Goal: Transaction & Acquisition: Download file/media

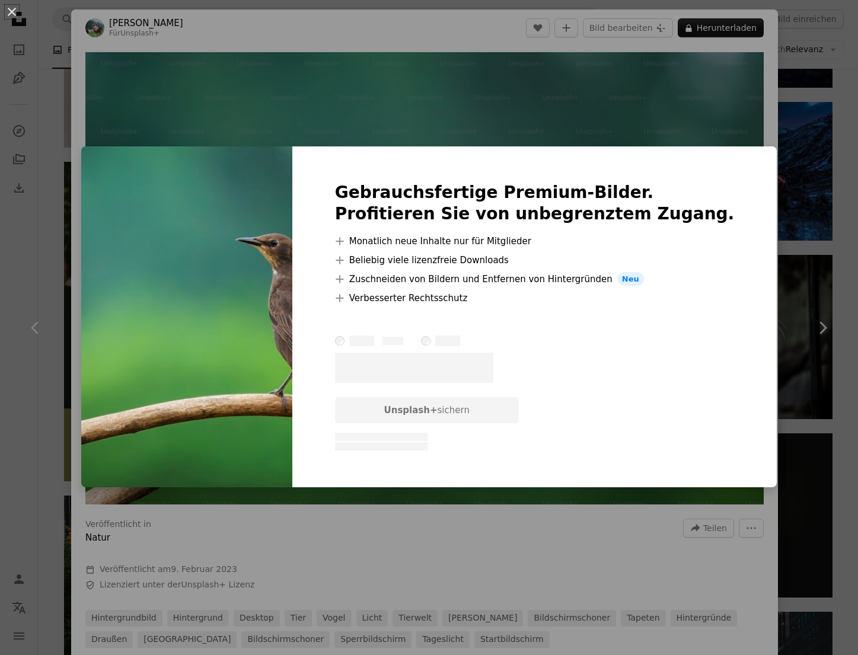
scroll to position [1572, 0]
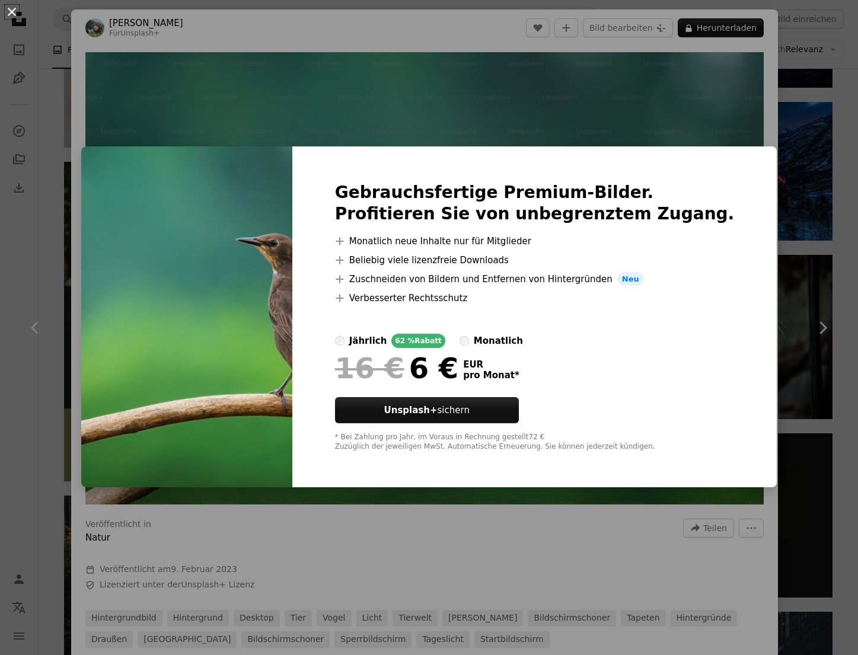
click at [13, 14] on button "An X shape" at bounding box center [12, 12] width 14 height 14
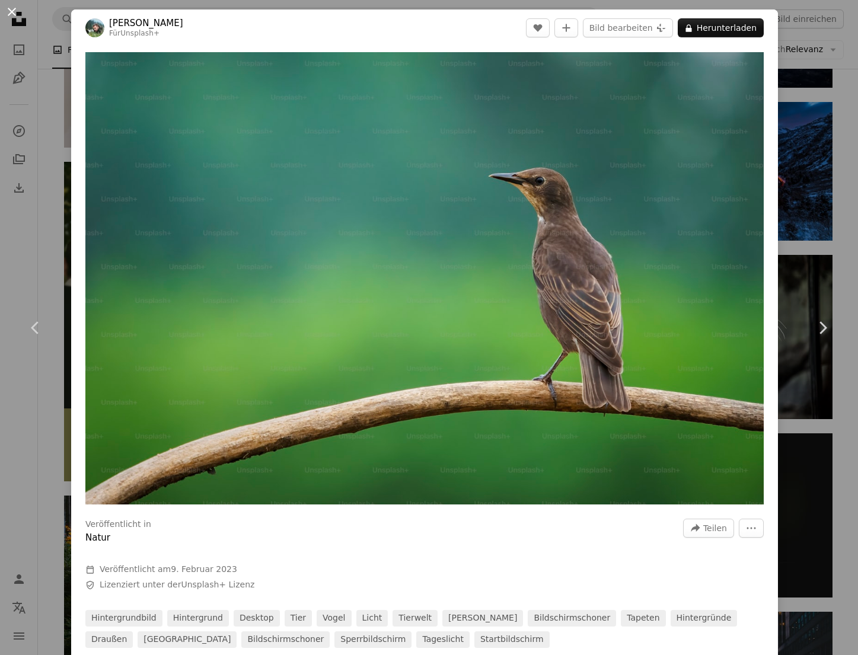
click at [7, 15] on button "An X shape" at bounding box center [12, 12] width 14 height 14
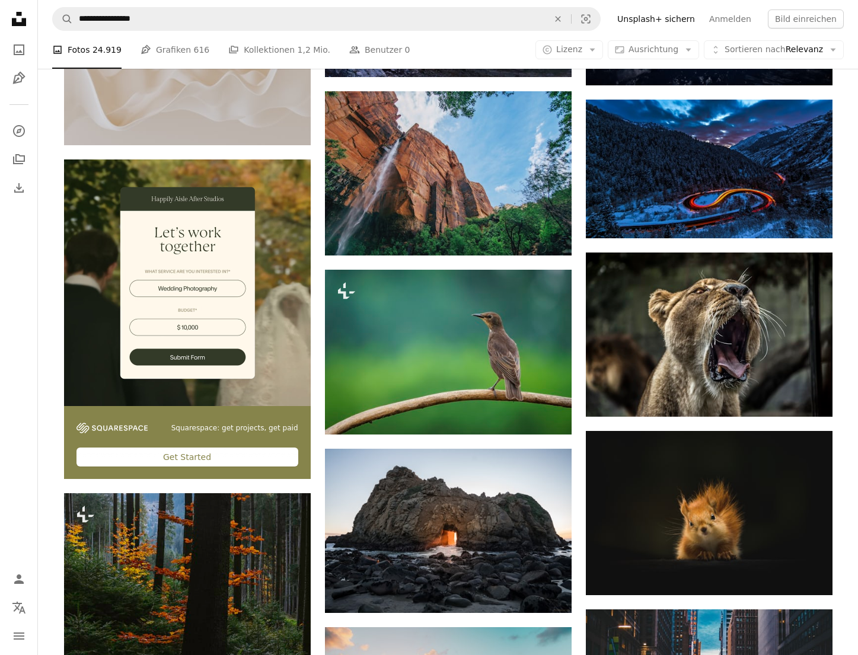
scroll to position [1572, 0]
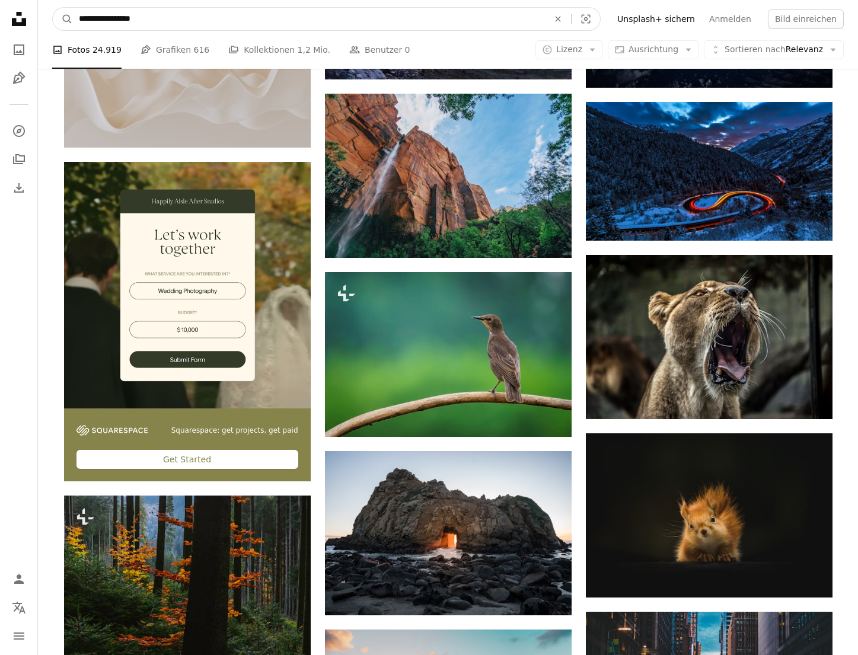
click at [158, 21] on input "**********" at bounding box center [309, 19] width 472 height 23
type input "**********"
click button "A magnifying glass" at bounding box center [63, 19] width 20 height 23
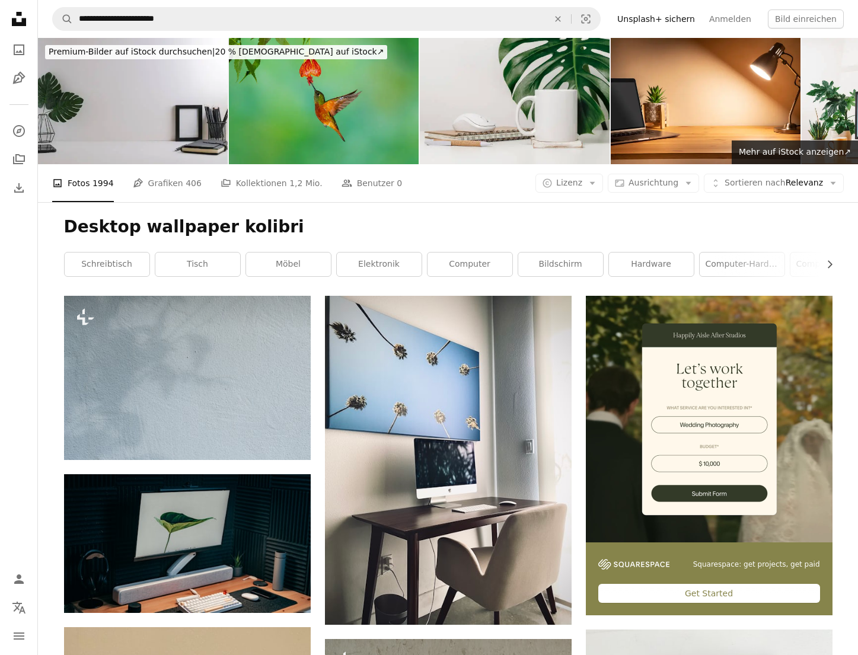
click at [306, 113] on img at bounding box center [324, 101] width 190 height 126
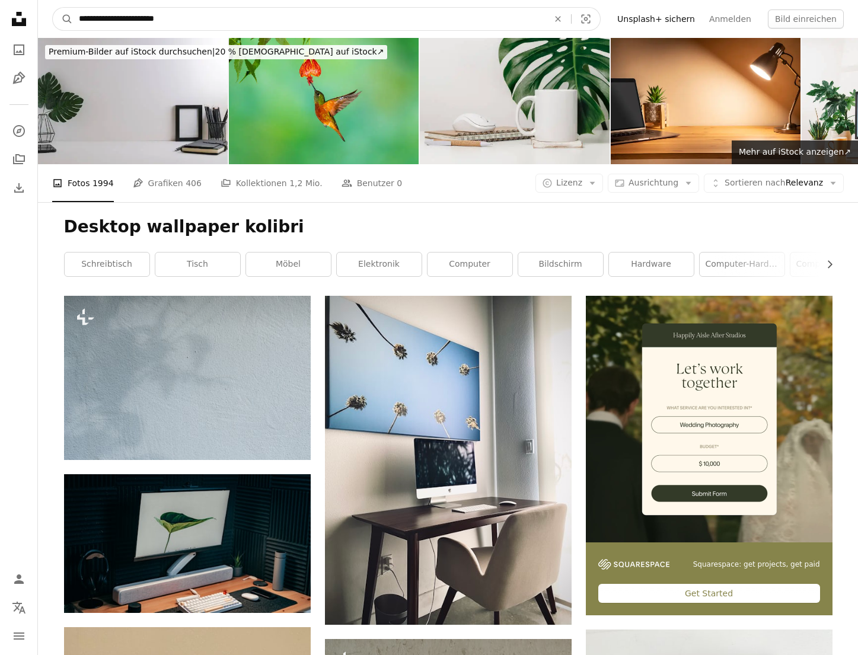
click at [181, 17] on input "**********" at bounding box center [309, 19] width 472 height 23
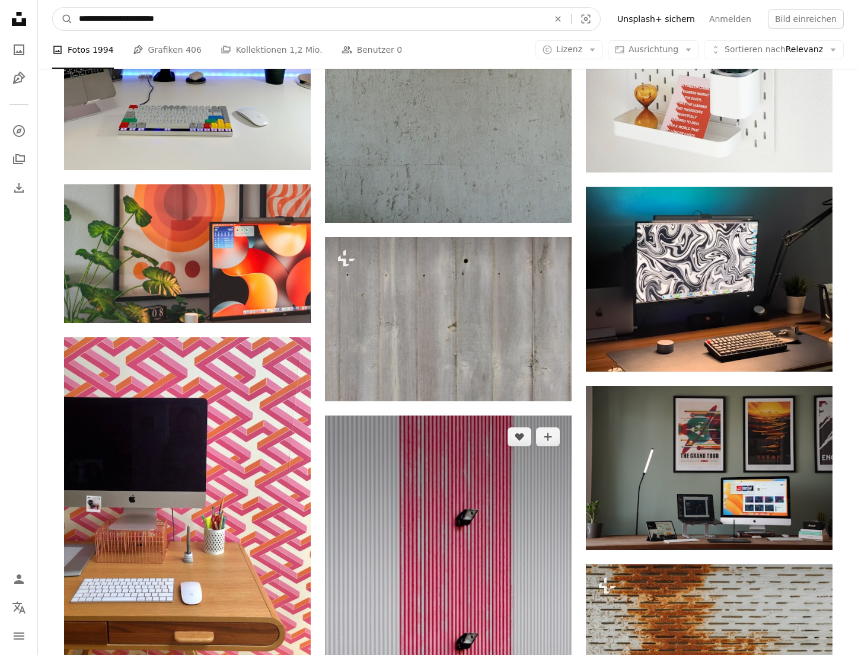
scroll to position [726, 0]
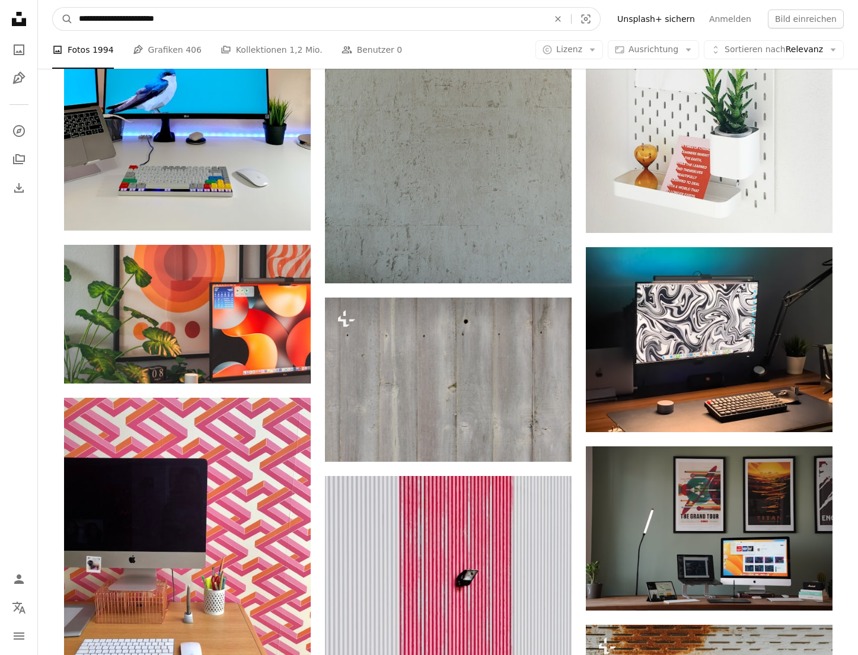
click at [53, 8] on button "A magnifying glass" at bounding box center [63, 19] width 20 height 23
click at [337, 17] on input "**********" at bounding box center [309, 19] width 472 height 23
click at [53, 8] on button "A magnifying glass" at bounding box center [63, 19] width 20 height 23
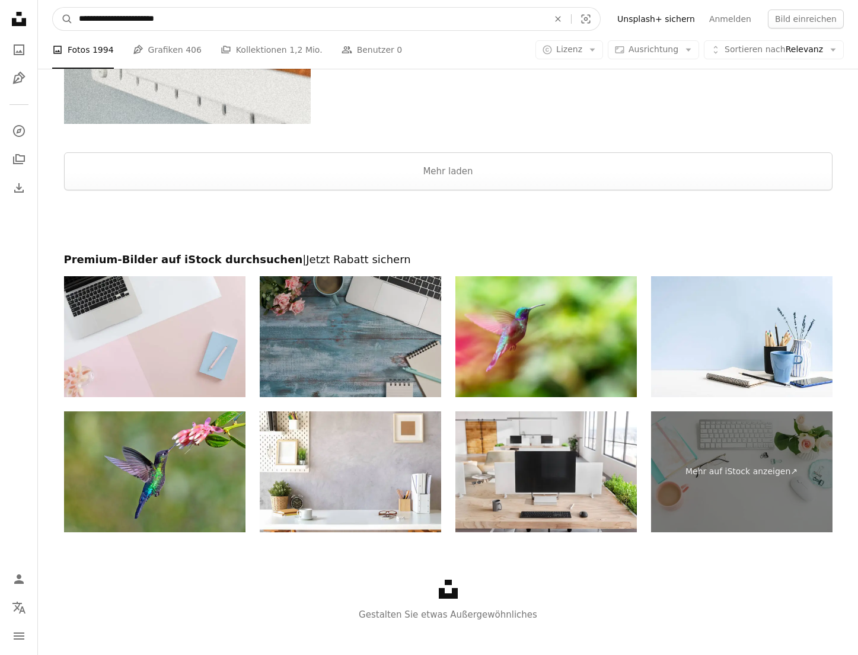
scroll to position [2270, 0]
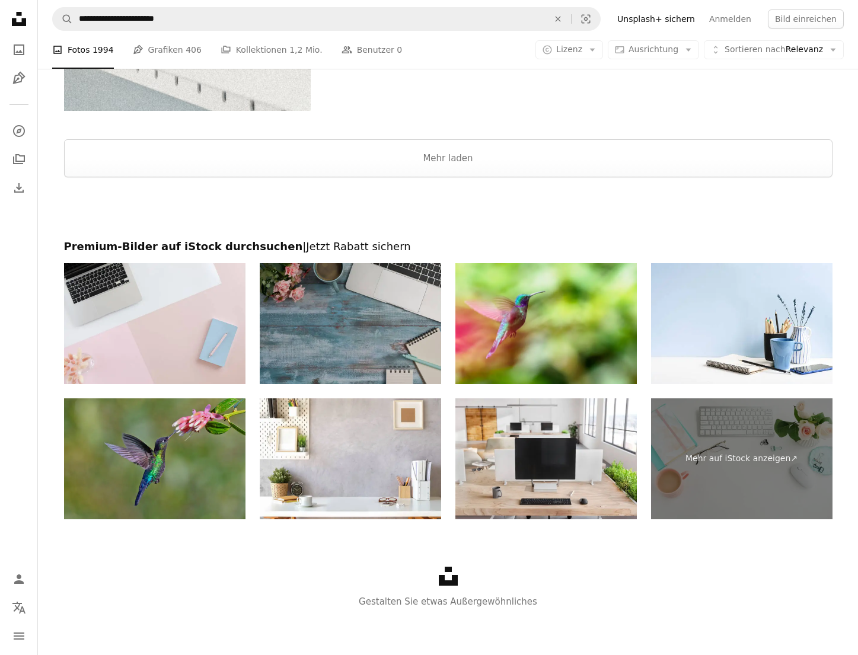
click at [159, 465] on img at bounding box center [154, 458] width 181 height 121
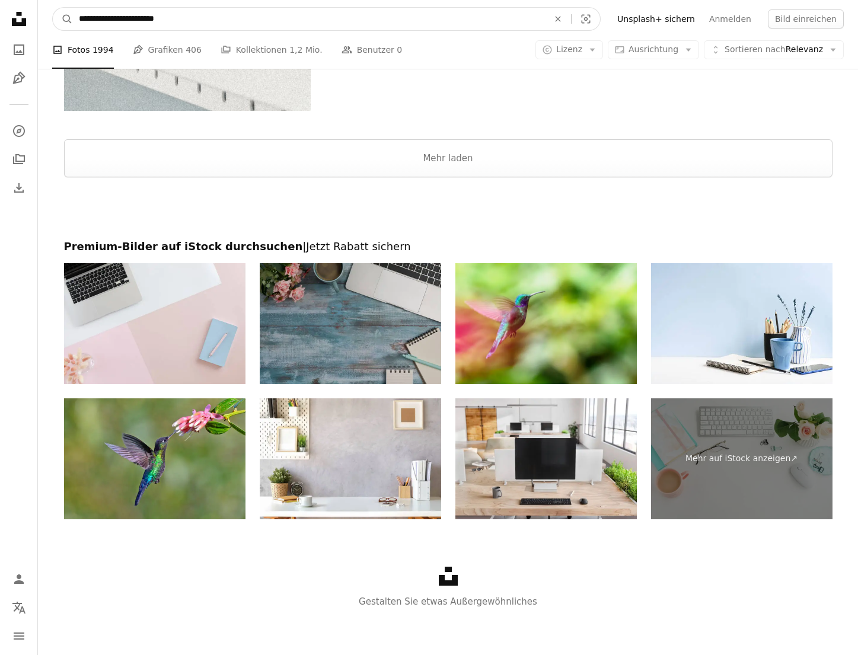
click at [177, 20] on input "**********" at bounding box center [309, 19] width 472 height 23
drag, startPoint x: 175, startPoint y: 15, endPoint x: 32, endPoint y: 29, distance: 143.6
click at [73, 29] on input "**********" at bounding box center [309, 19] width 472 height 23
type input "**********"
click button "A magnifying glass" at bounding box center [63, 19] width 20 height 23
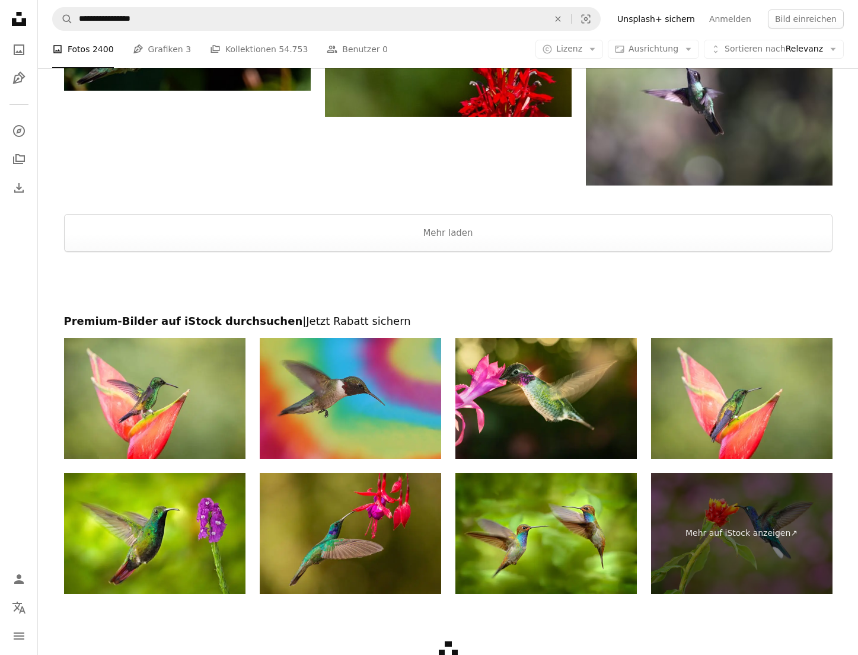
scroll to position [1935, 0]
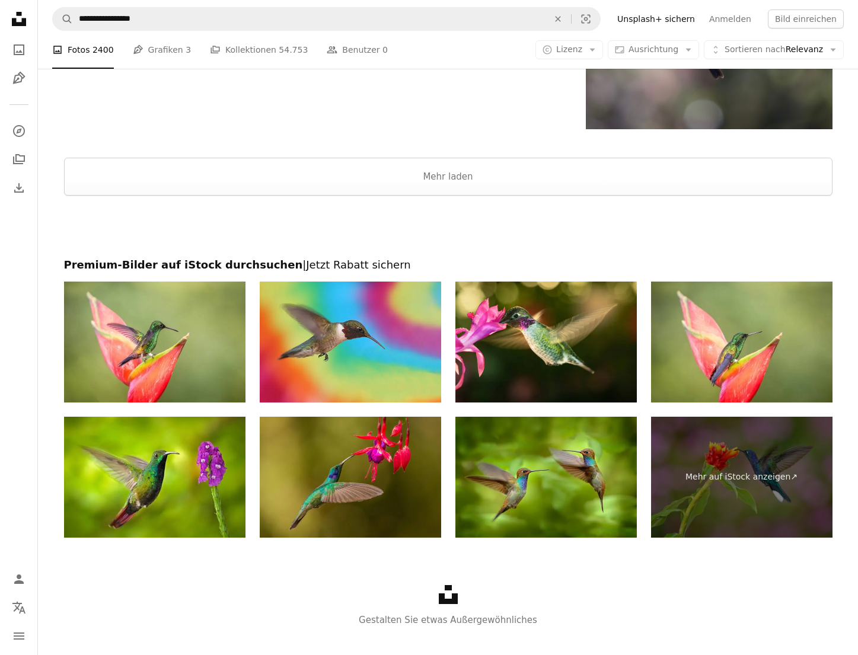
click at [538, 472] on img at bounding box center [545, 477] width 181 height 121
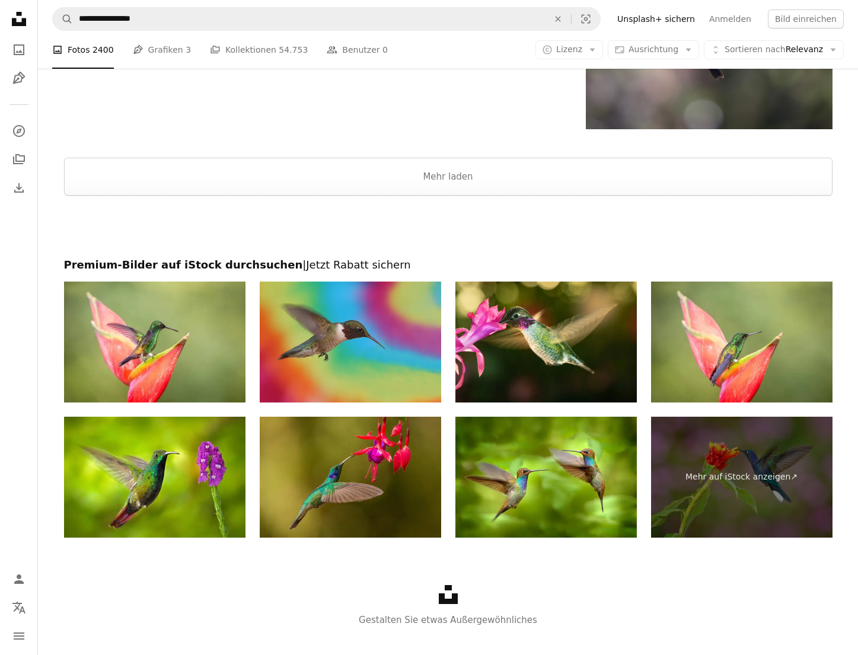
click at [352, 332] on img at bounding box center [350, 342] width 181 height 121
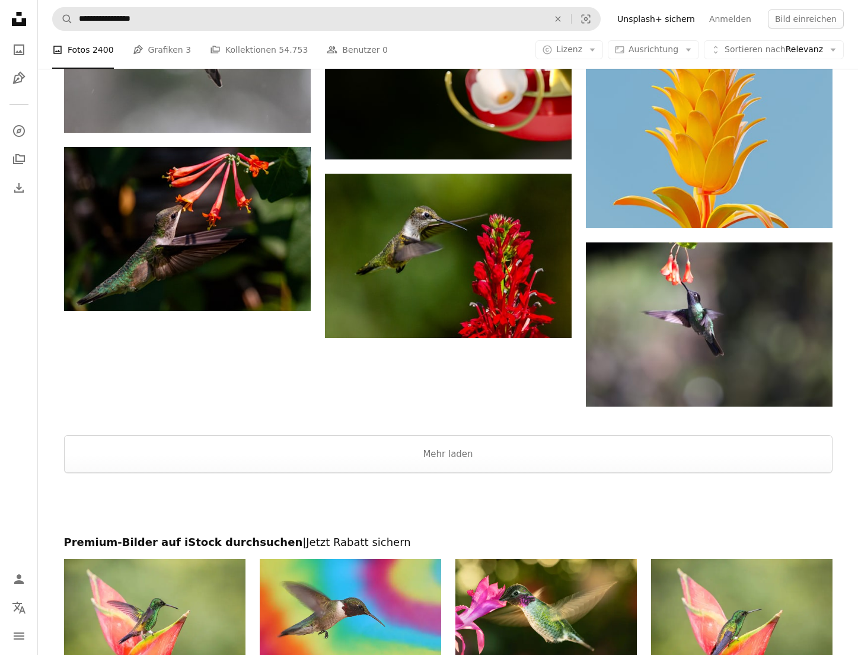
scroll to position [1591, 0]
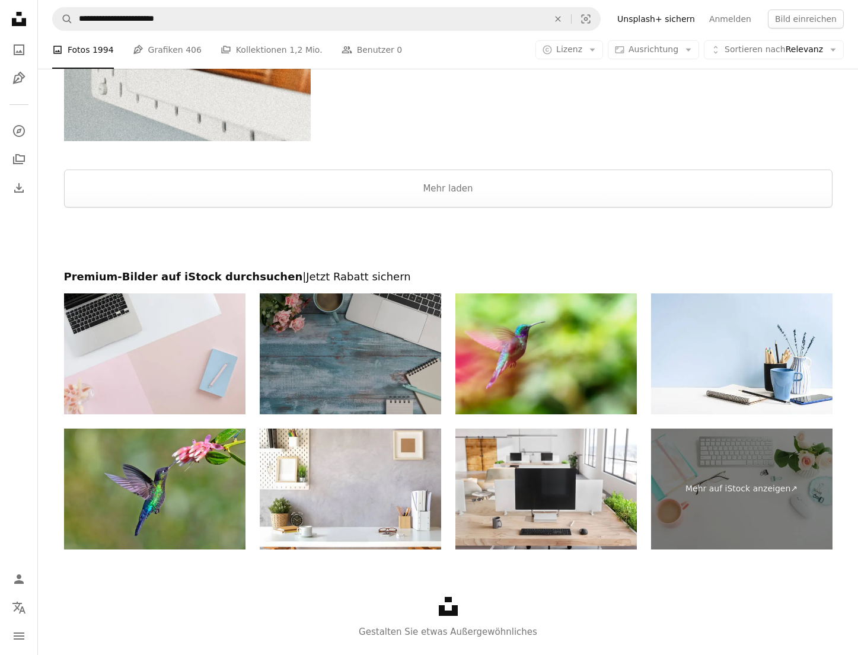
scroll to position [2270, 0]
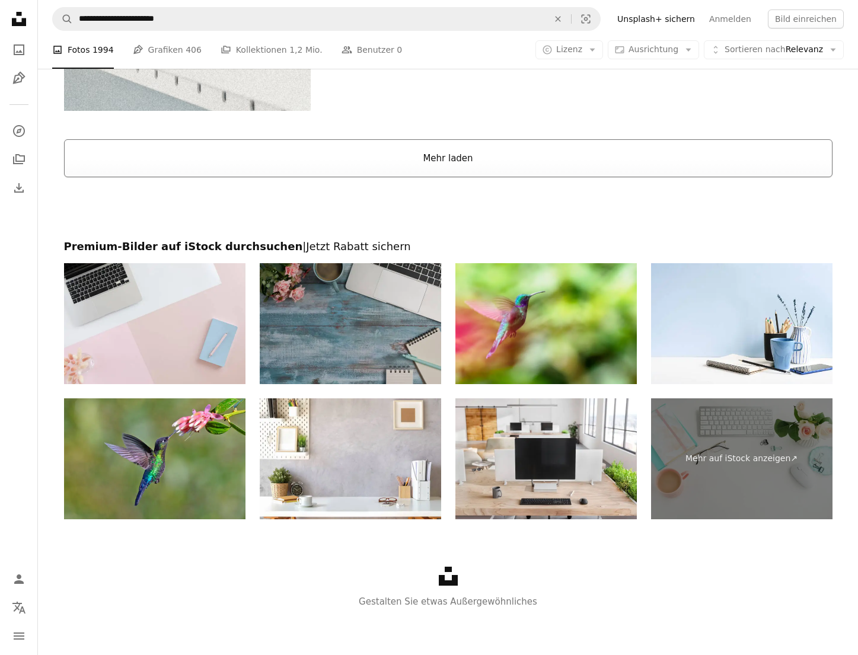
click at [410, 152] on button "Mehr laden" at bounding box center [448, 158] width 768 height 38
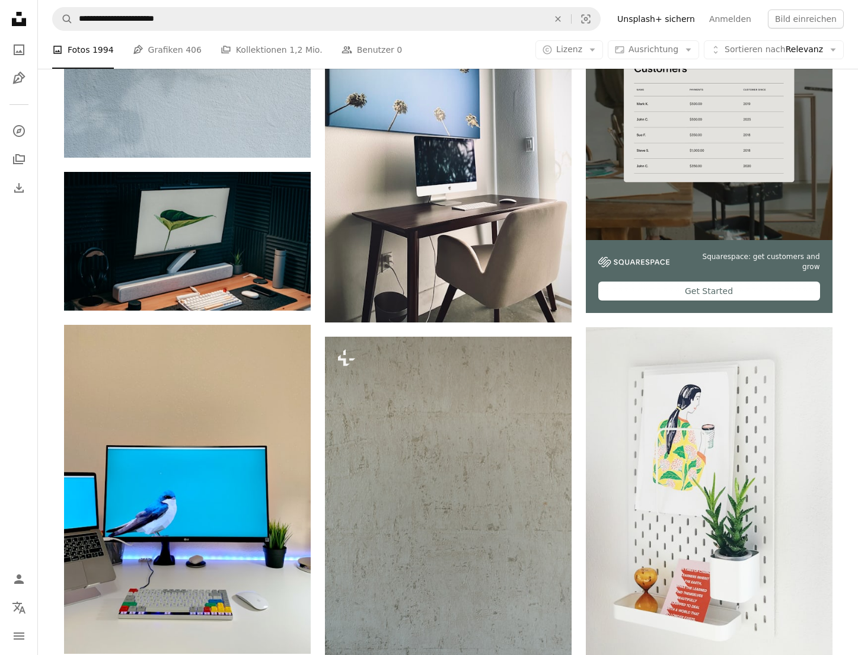
scroll to position [126, 0]
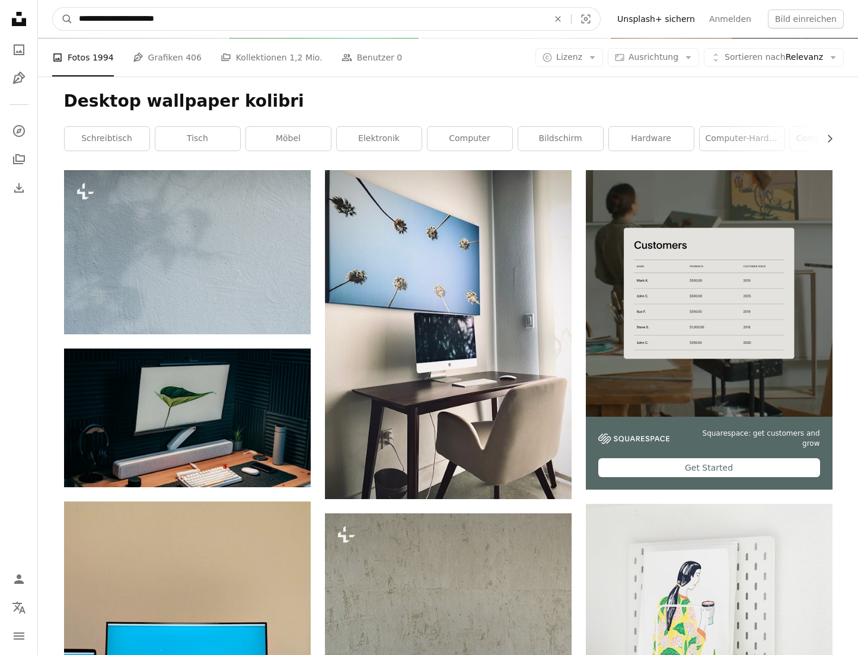
drag, startPoint x: 178, startPoint y: 20, endPoint x: 29, endPoint y: 20, distance: 149.4
click at [73, 20] on input "**********" at bounding box center [309, 19] width 472 height 23
type input "**********"
click button "A magnifying glass" at bounding box center [63, 19] width 20 height 23
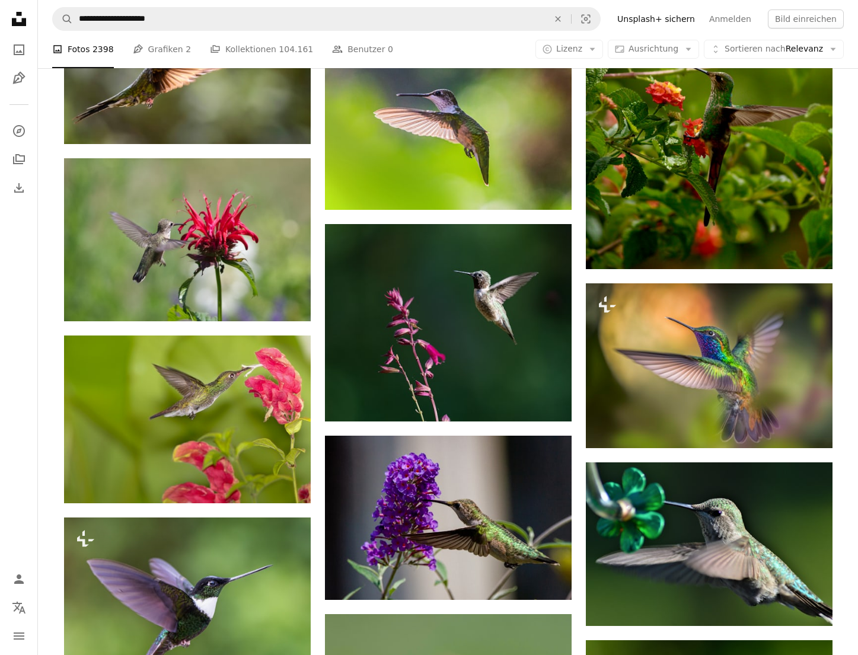
scroll to position [2963, 0]
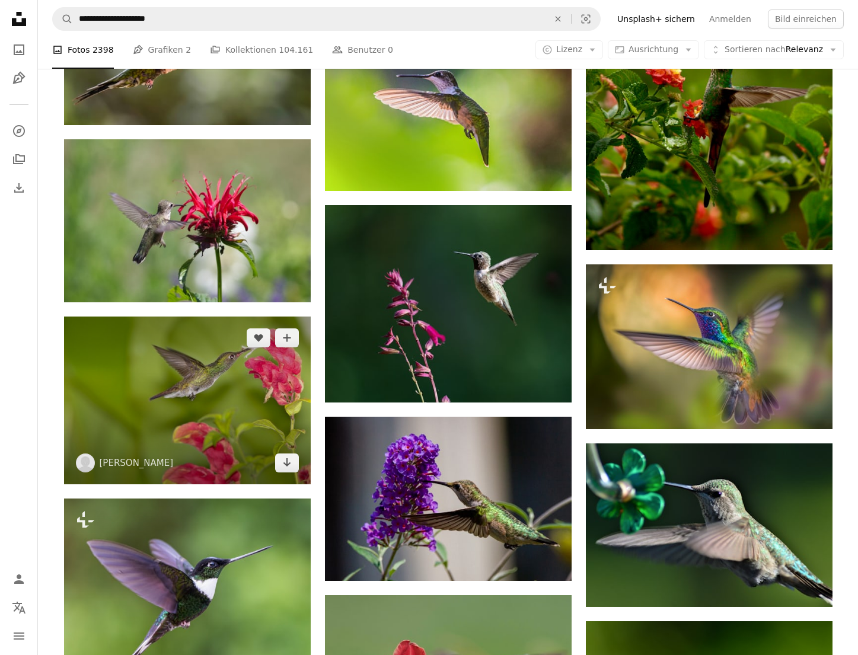
click at [182, 394] on img at bounding box center [187, 401] width 247 height 168
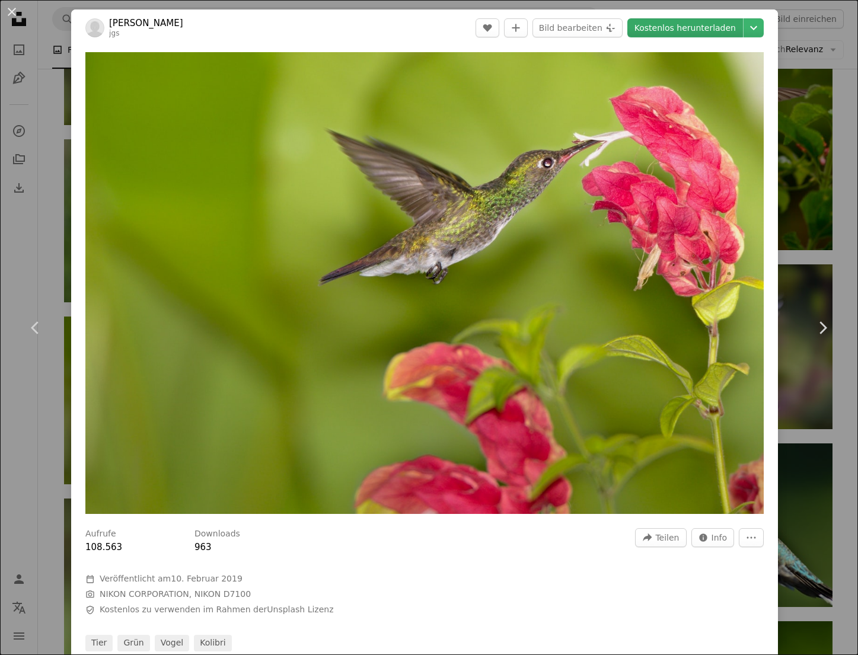
click at [697, 27] on link "Kostenlos herunterladen" at bounding box center [685, 27] width 116 height 19
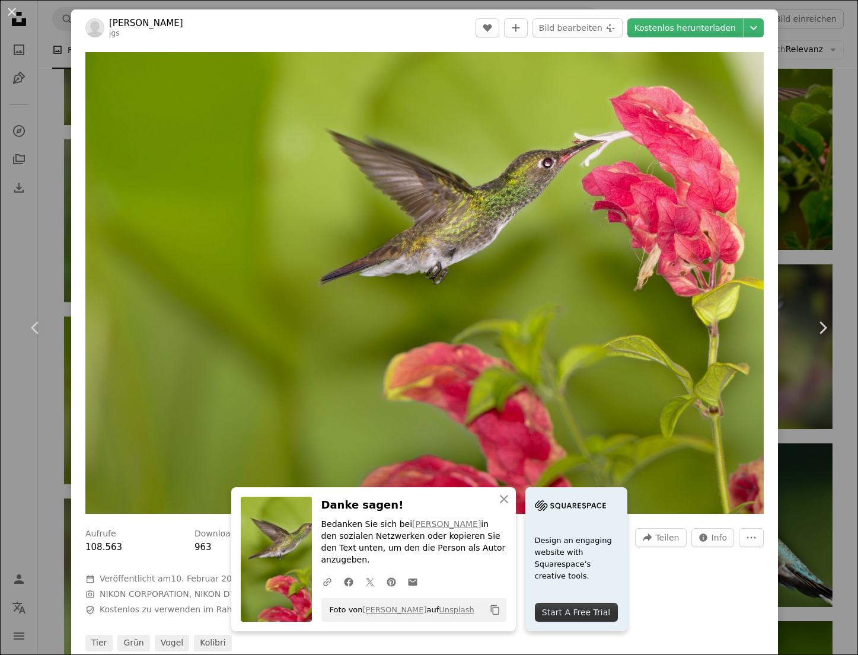
click at [371, 41] on header "[PERSON_NAME] jgs A heart A plus sign Bild bearbeiten Plus sign for Unsplash+ K…" at bounding box center [424, 27] width 707 height 37
click at [757, 26] on icon "Chevron down" at bounding box center [753, 28] width 19 height 14
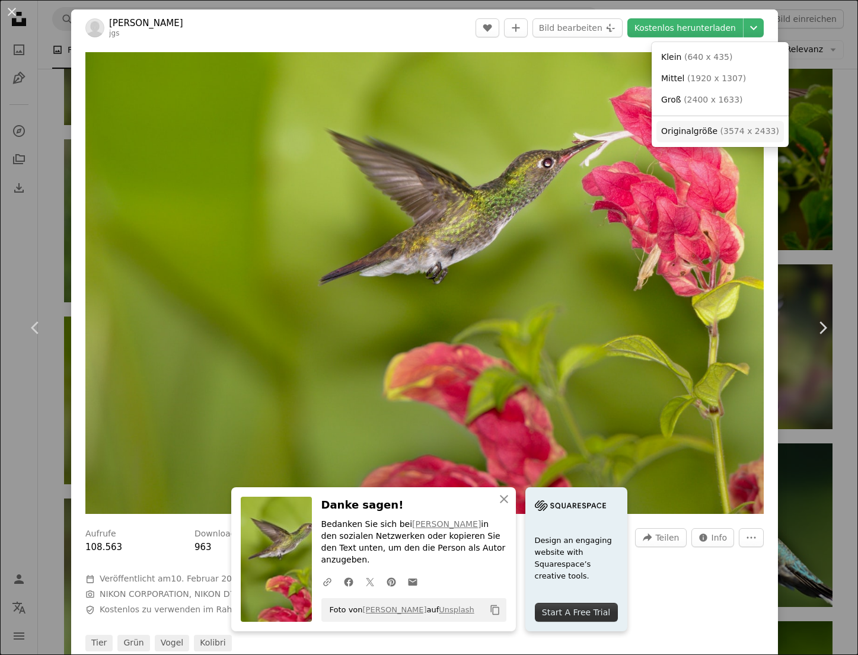
click at [720, 130] on span "( 3574 x 2433 )" at bounding box center [749, 130] width 59 height 9
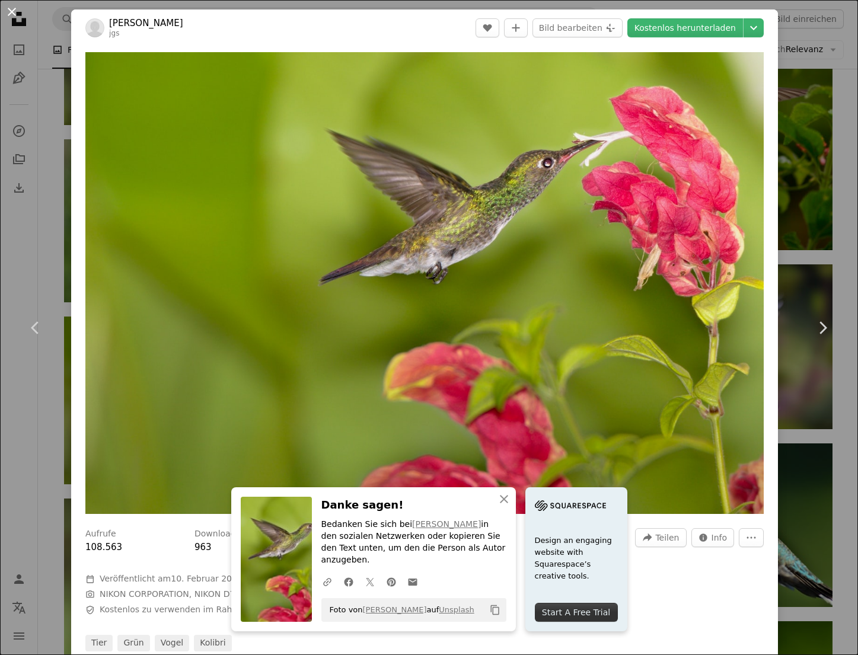
click at [9, 11] on button "An X shape" at bounding box center [12, 12] width 14 height 14
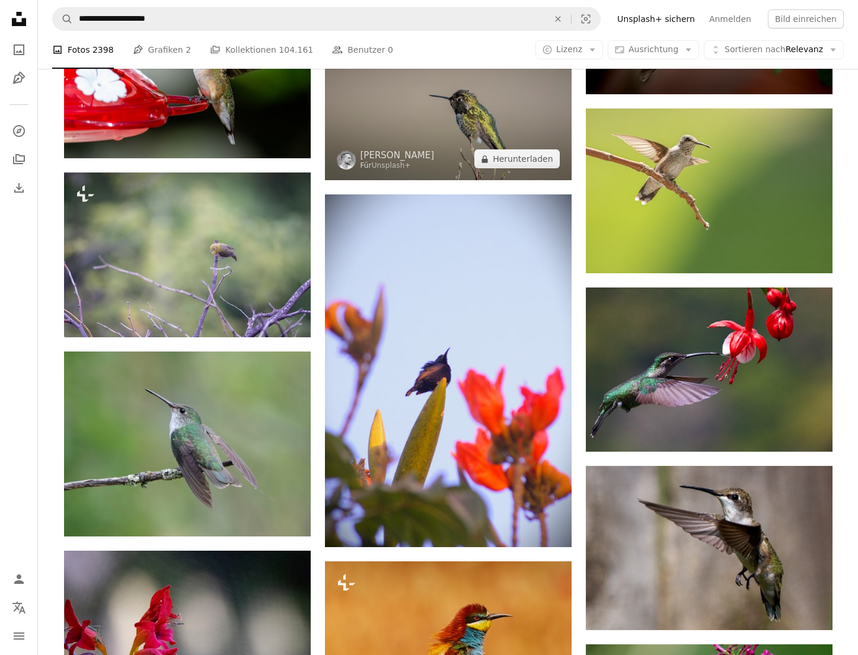
scroll to position [17356, 0]
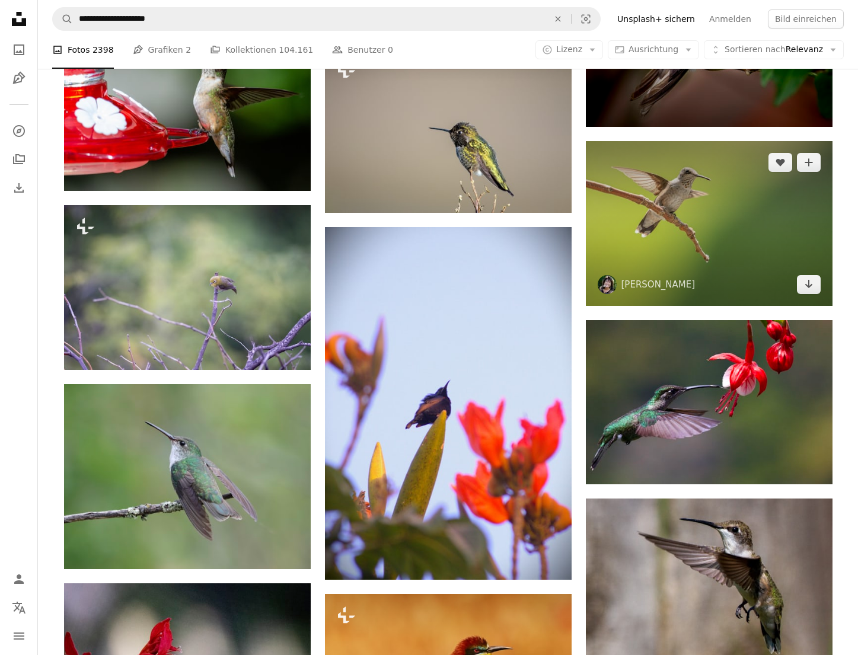
click at [705, 235] on img at bounding box center [709, 223] width 247 height 165
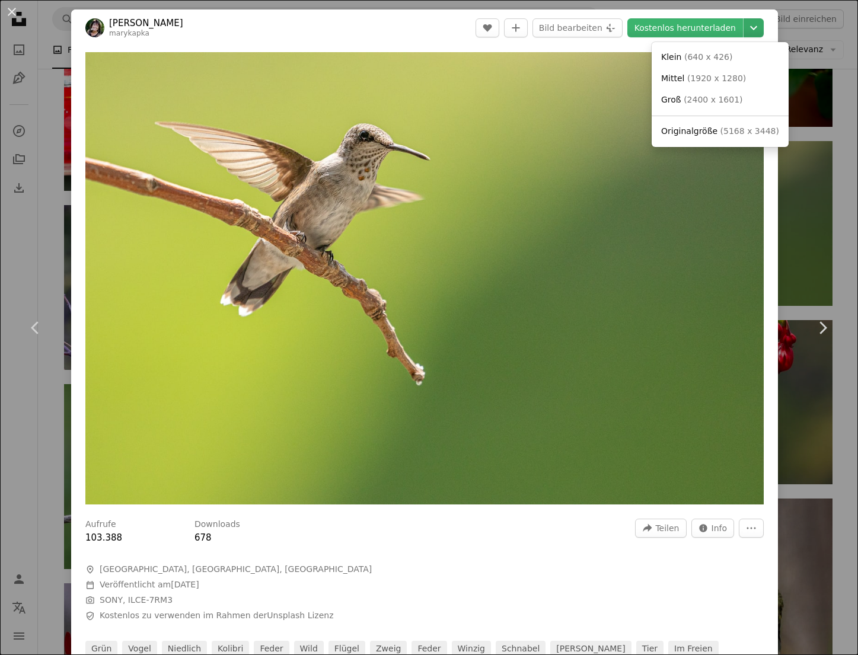
click at [763, 33] on icon "Chevron down" at bounding box center [753, 28] width 19 height 14
click at [720, 131] on span "( 5168 x 3448 )" at bounding box center [749, 130] width 59 height 9
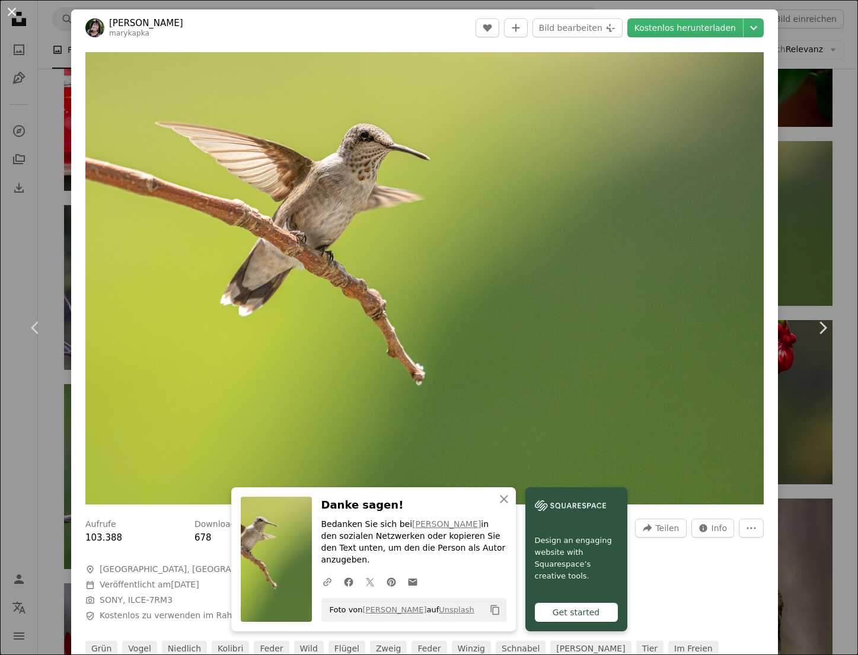
click at [14, 14] on button "An X shape" at bounding box center [12, 12] width 14 height 14
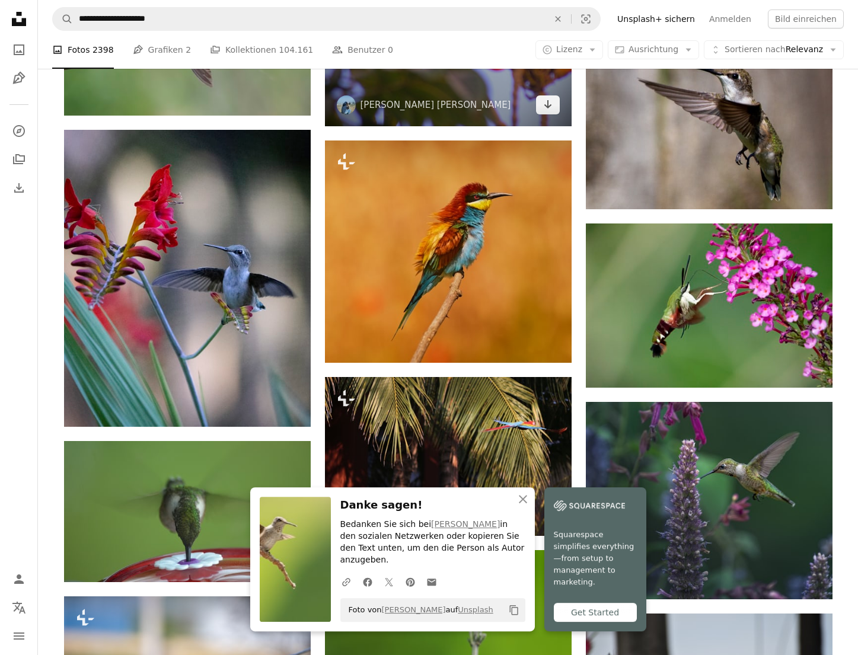
scroll to position [17840, 0]
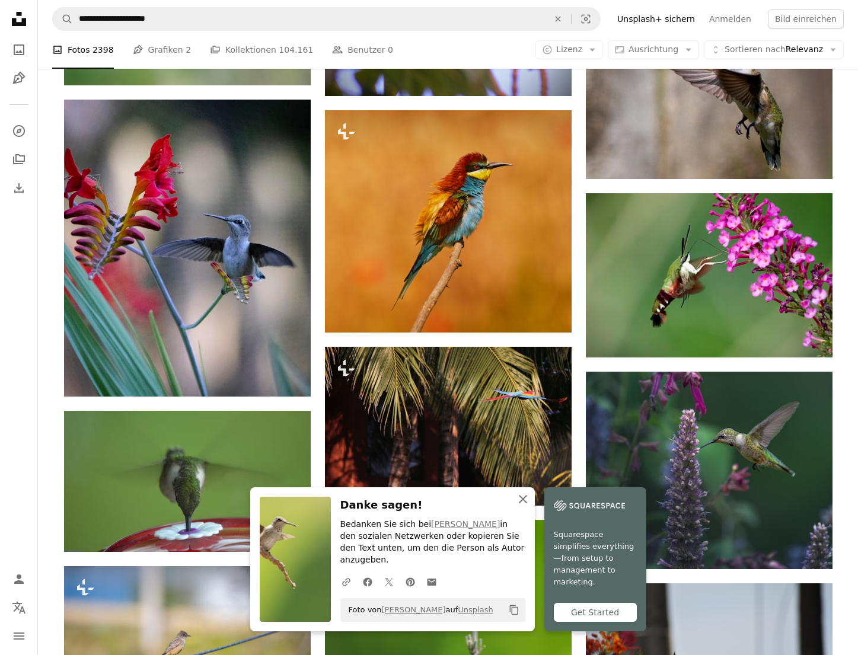
click at [526, 503] on icon "button" at bounding box center [523, 499] width 8 height 8
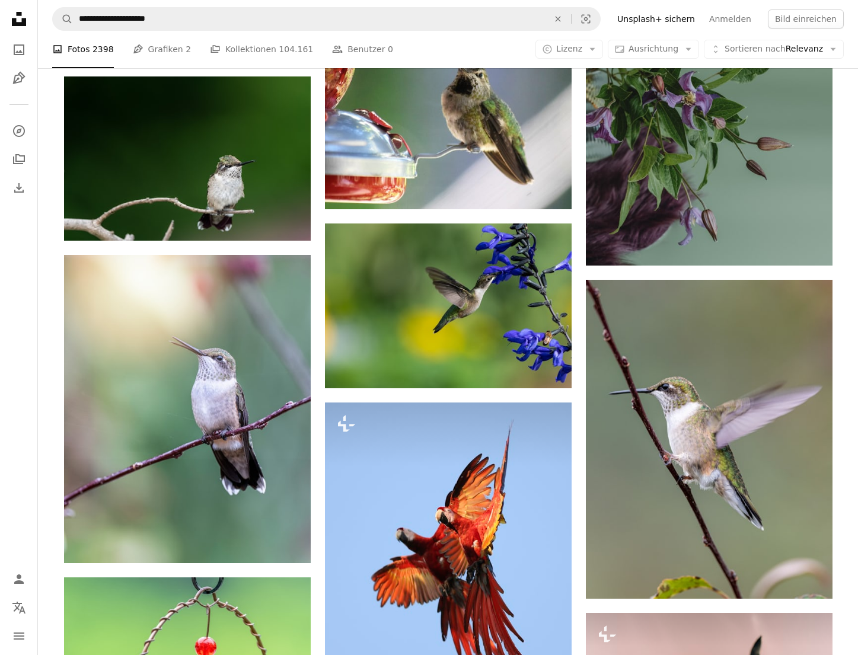
scroll to position [24493, 0]
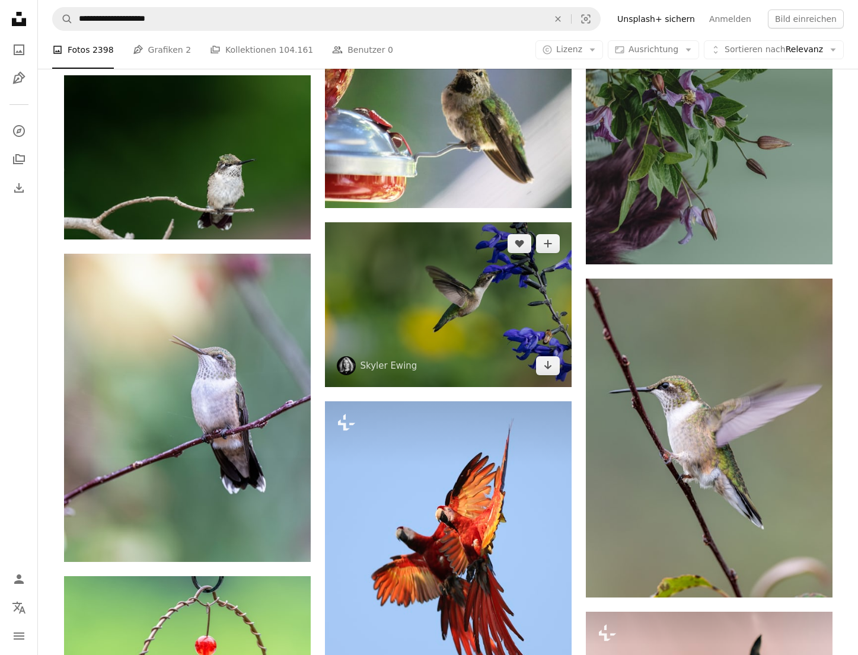
click at [407, 312] on img at bounding box center [448, 304] width 247 height 164
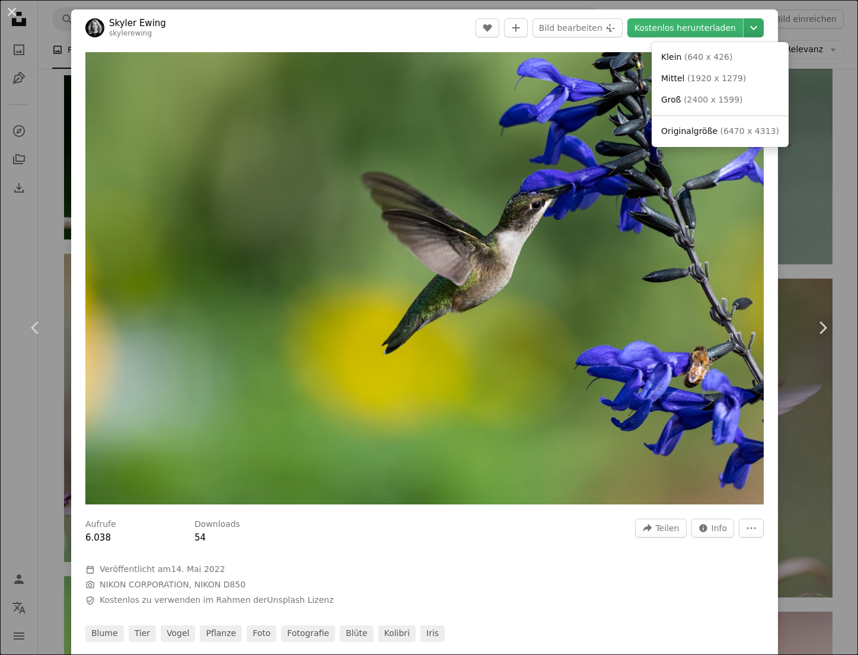
click at [757, 24] on icon "Chevron down" at bounding box center [753, 28] width 19 height 14
click at [720, 133] on span "( 6470 x 4313 )" at bounding box center [749, 130] width 59 height 9
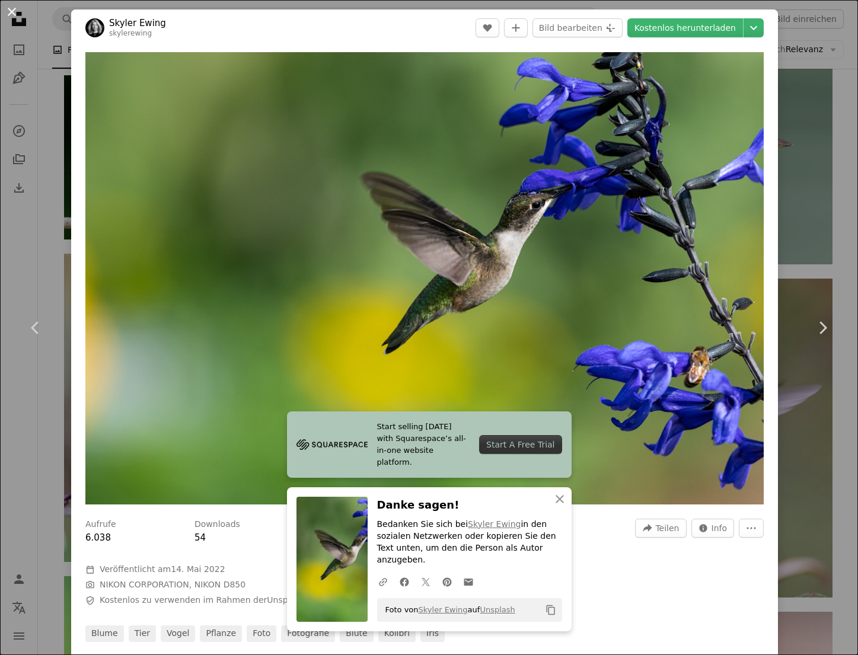
click at [11, 14] on button "An X shape" at bounding box center [12, 12] width 14 height 14
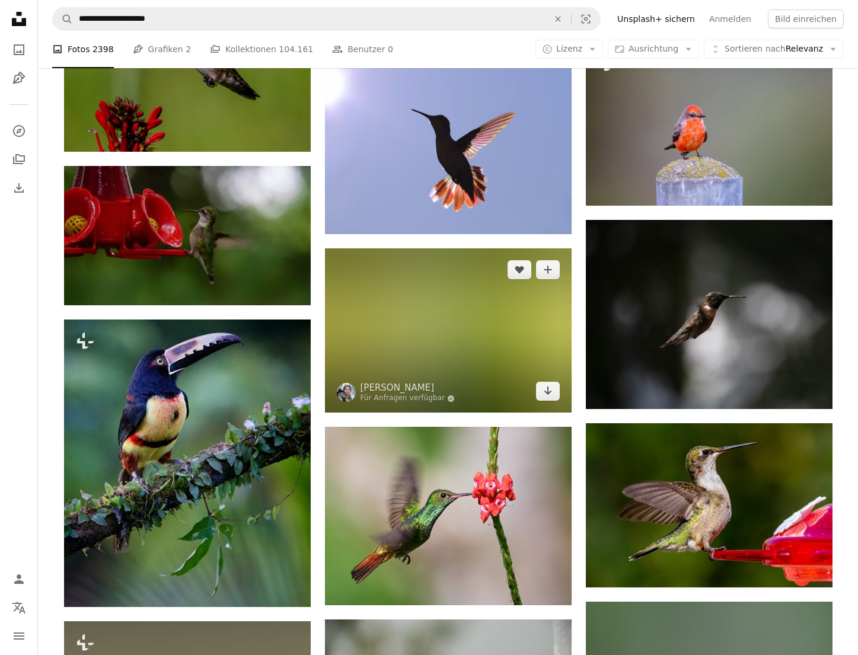
scroll to position [32596, 0]
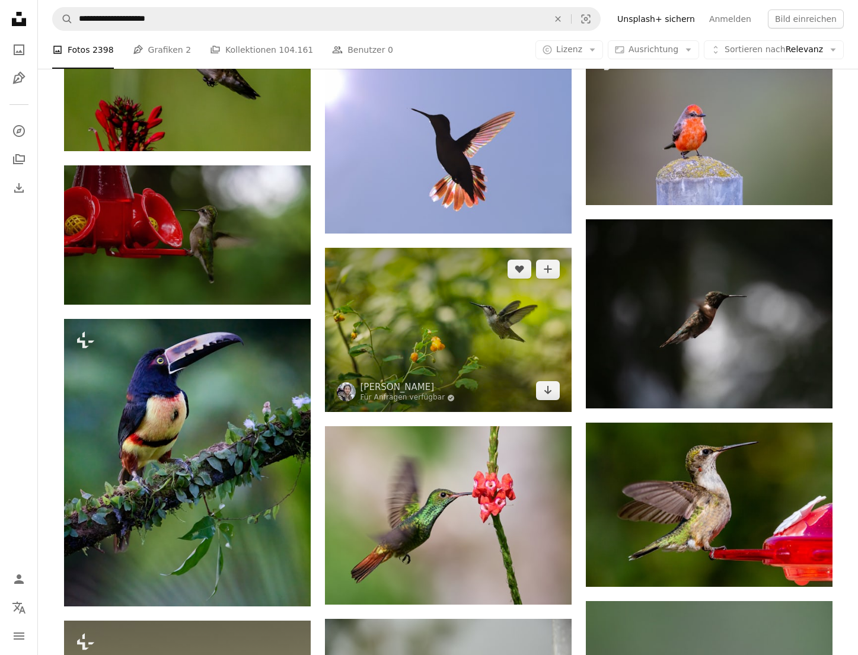
click at [413, 336] on img at bounding box center [448, 330] width 247 height 164
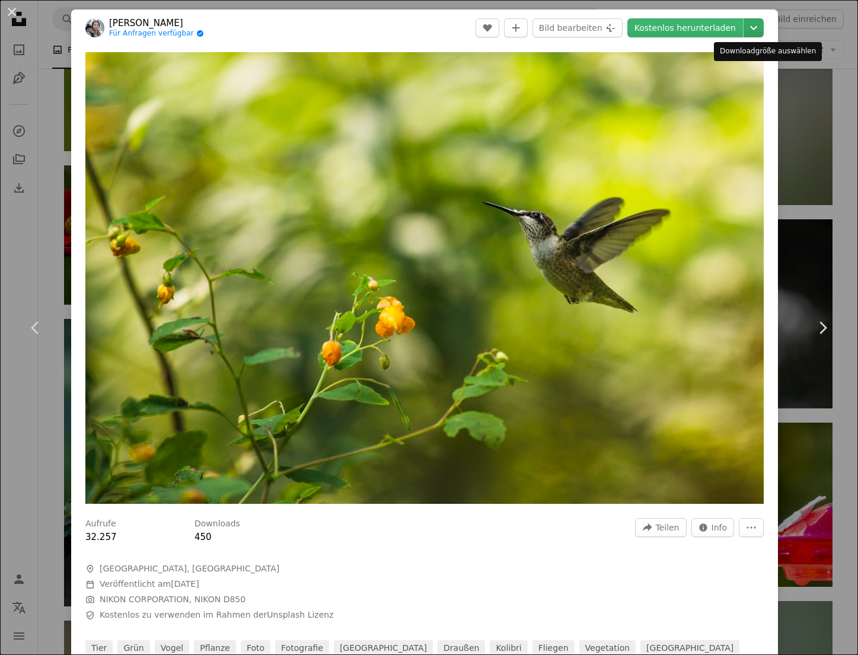
click at [758, 33] on icon "Chevron down" at bounding box center [753, 28] width 19 height 14
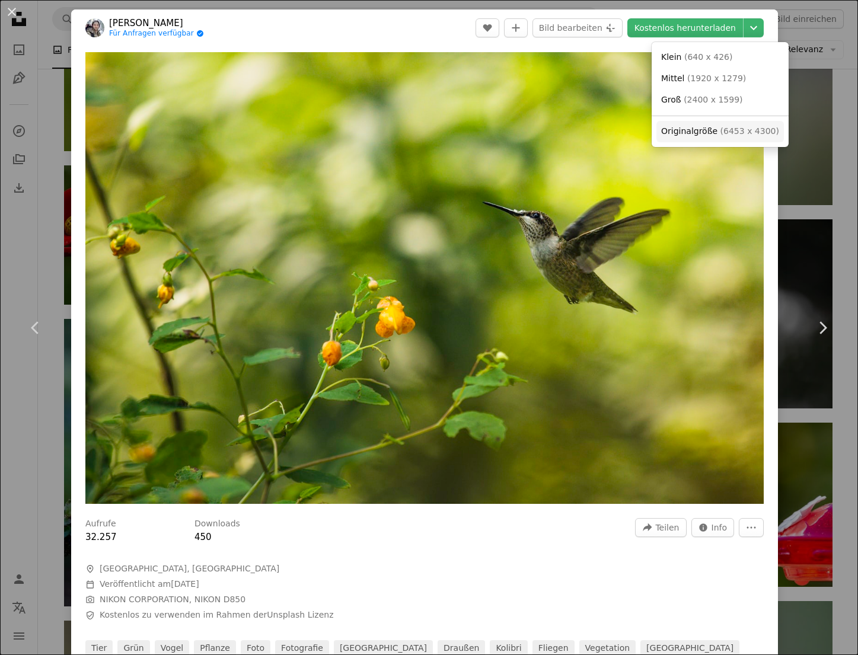
click at [707, 129] on span "Originalgröße" at bounding box center [689, 130] width 56 height 9
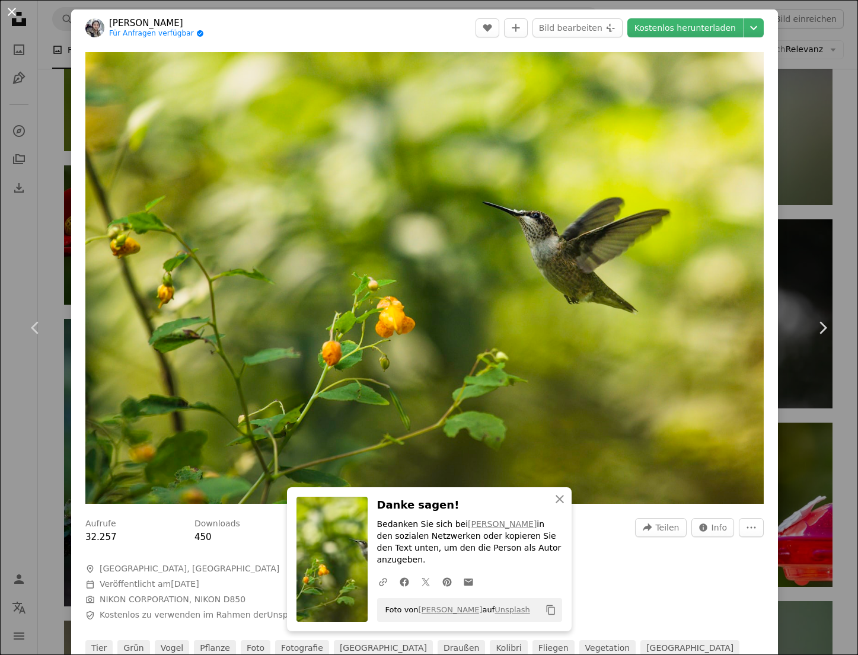
click at [12, 12] on button "An X shape" at bounding box center [12, 12] width 14 height 14
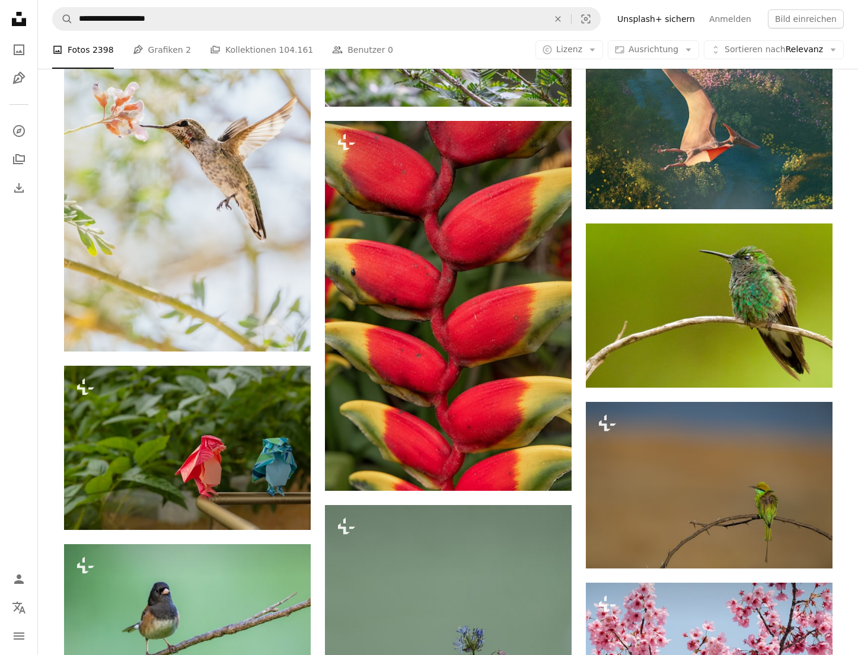
scroll to position [46264, 0]
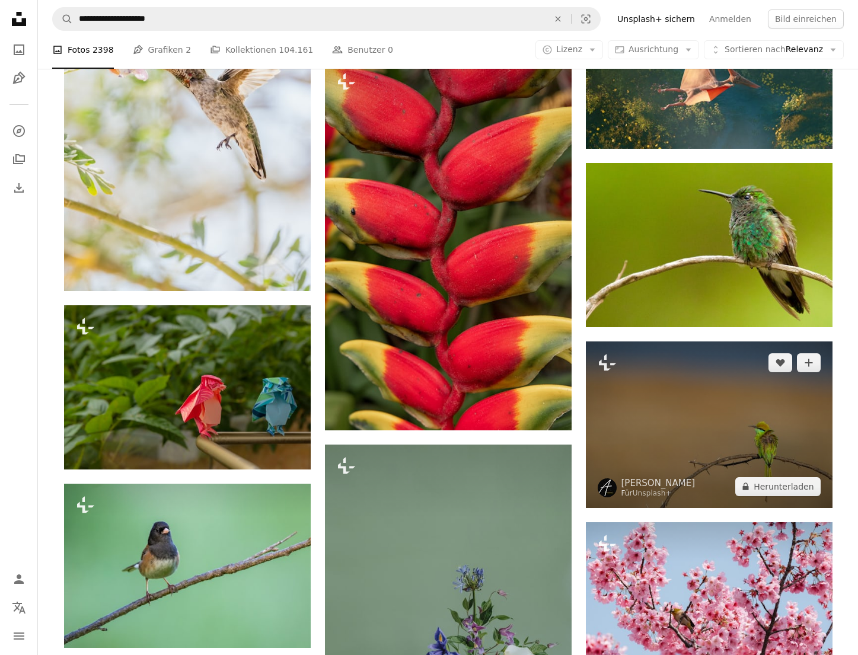
click at [693, 394] on img at bounding box center [709, 425] width 247 height 166
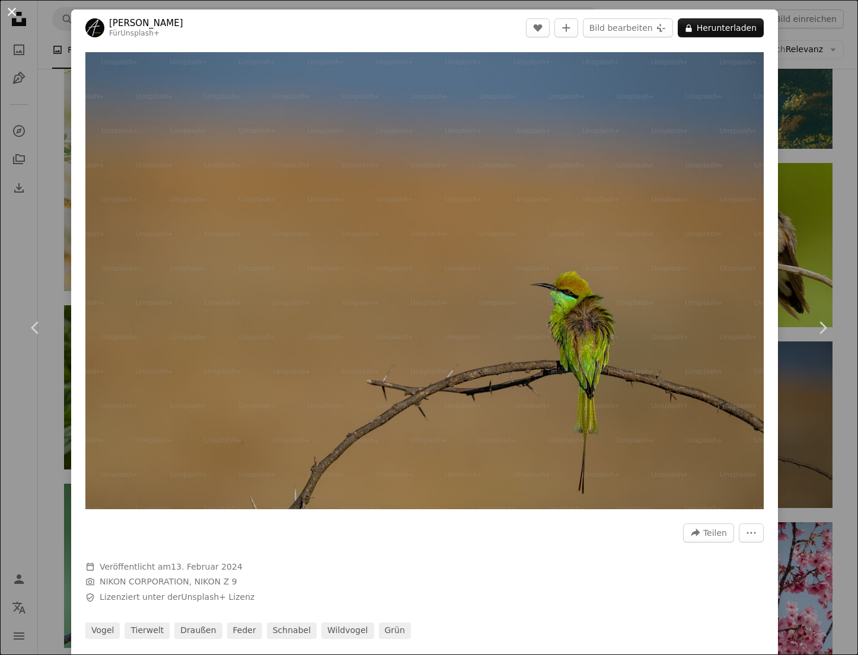
click at [15, 8] on button "An X shape" at bounding box center [12, 12] width 14 height 14
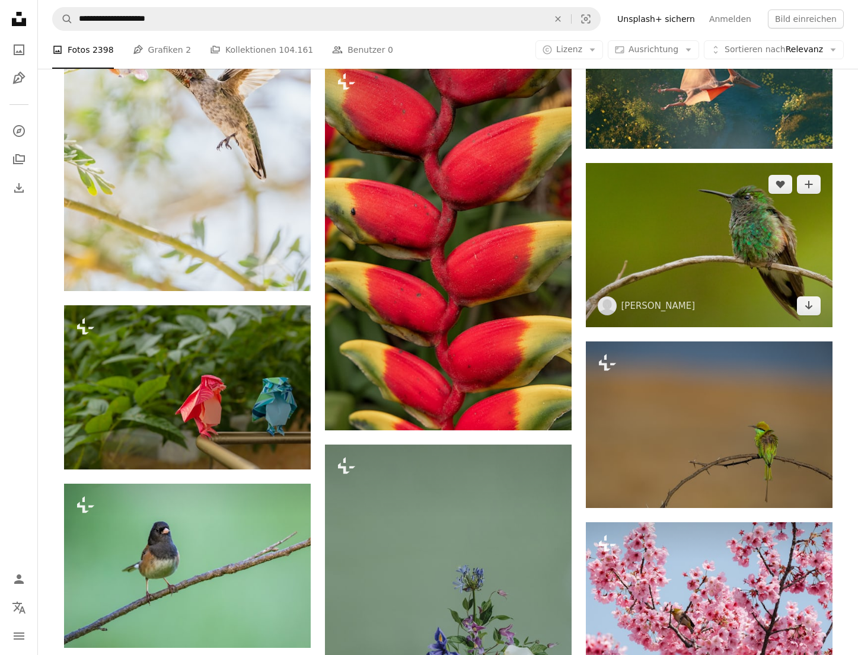
click at [699, 231] on img at bounding box center [709, 245] width 247 height 164
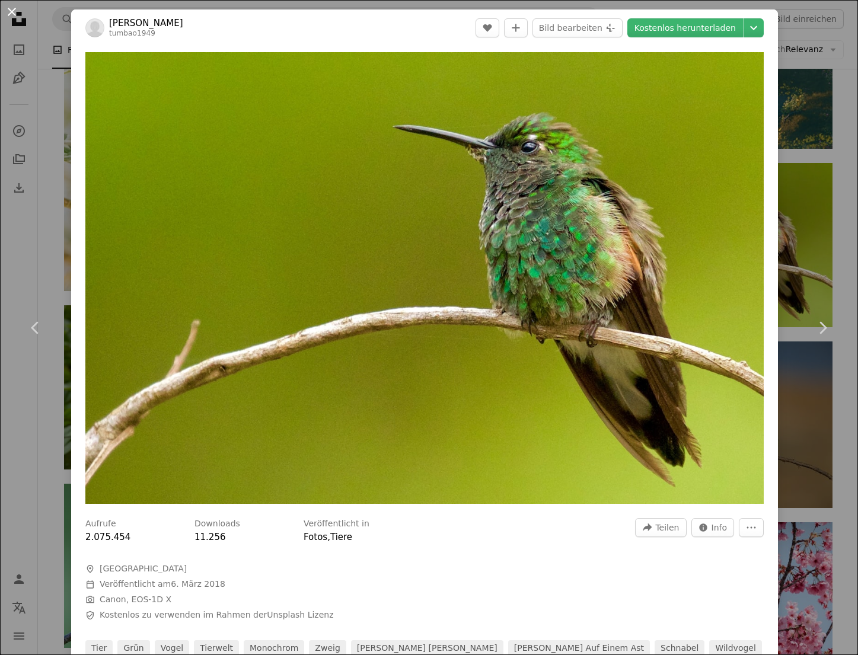
click at [7, 12] on button "An X shape" at bounding box center [12, 12] width 14 height 14
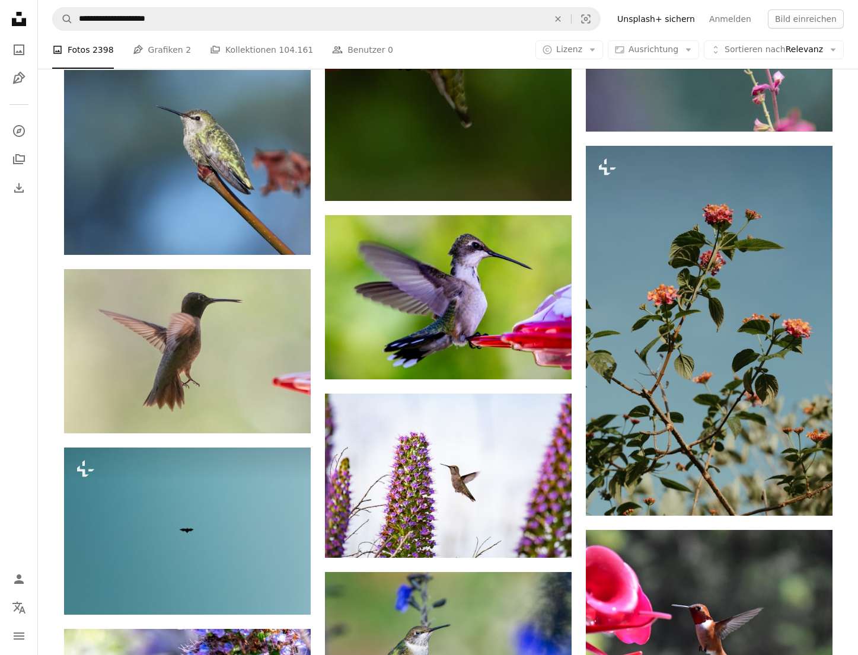
scroll to position [47897, 0]
